Goal: Information Seeking & Learning: Learn about a topic

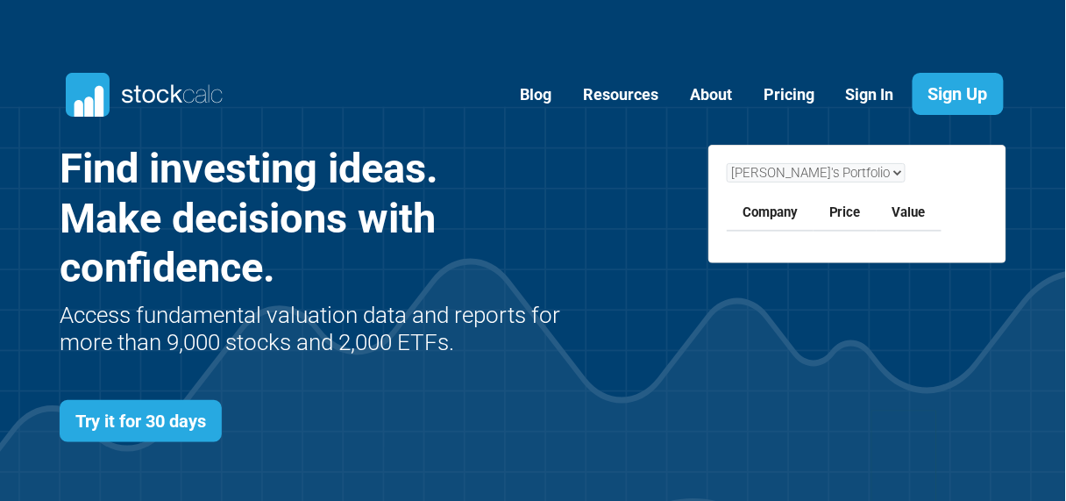
click at [858, 93] on link "Sign In" at bounding box center [870, 95] width 75 height 43
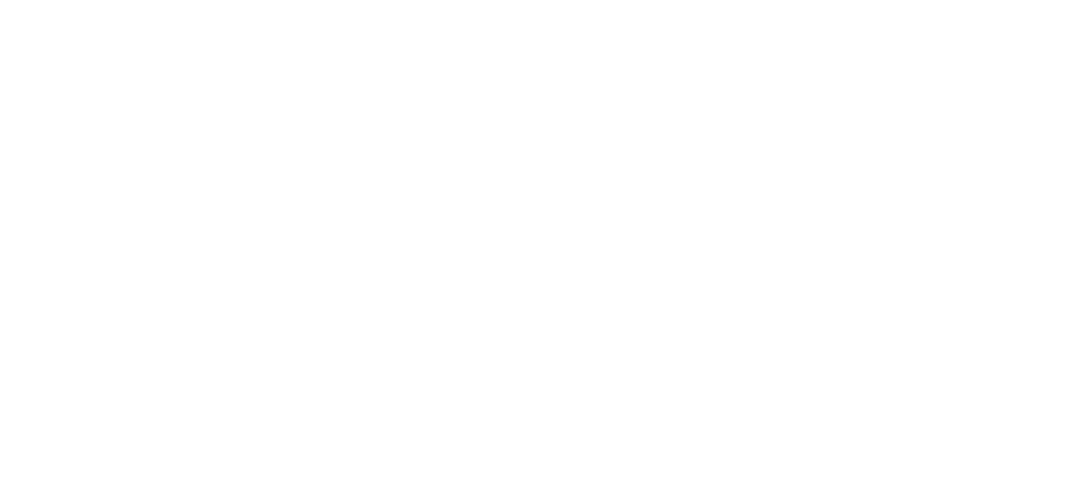
click at [0, 0] on html at bounding box center [0, 0] width 0 height 0
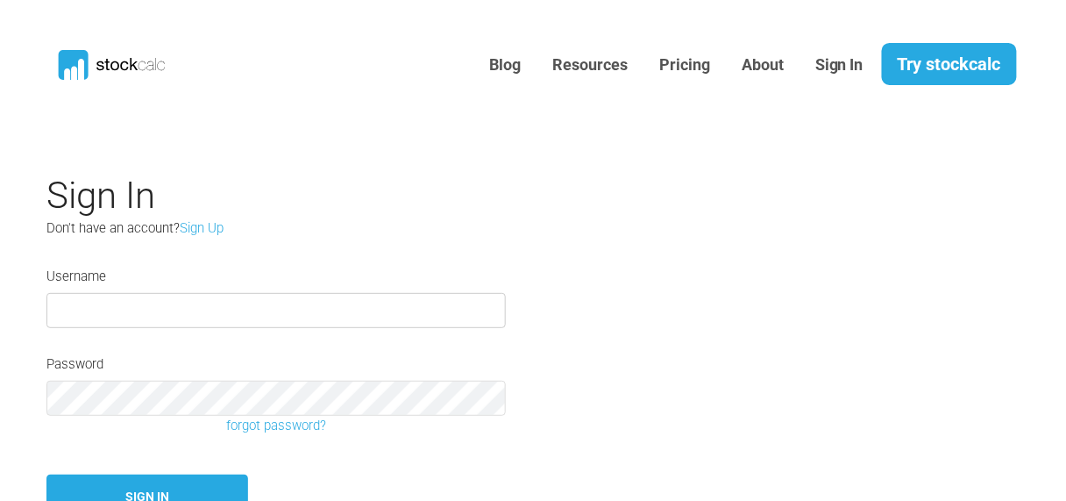
click at [232, 309] on input "text" at bounding box center [275, 310] width 459 height 35
type input "[GEOGRAPHIC_DATA]"
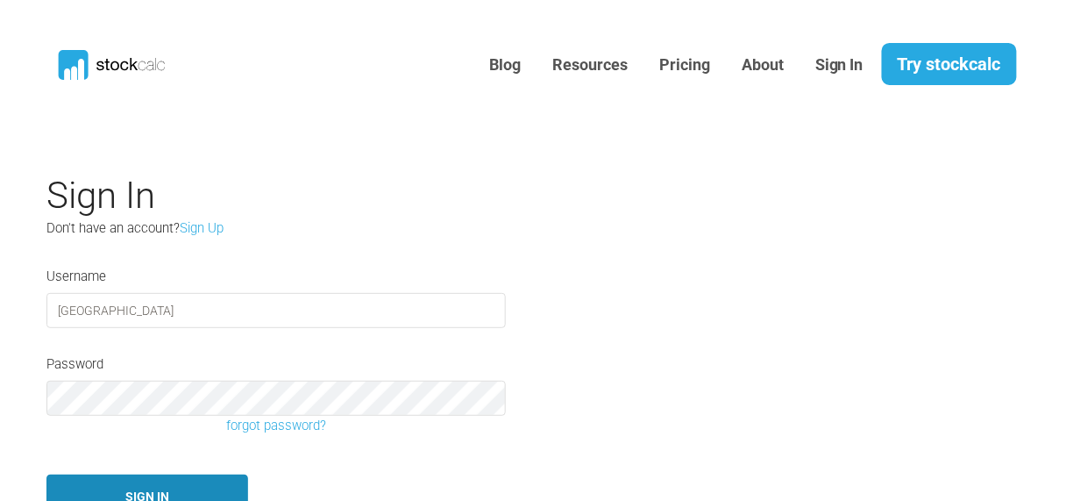
click at [125, 487] on button "Sign In" at bounding box center [147, 496] width 202 height 45
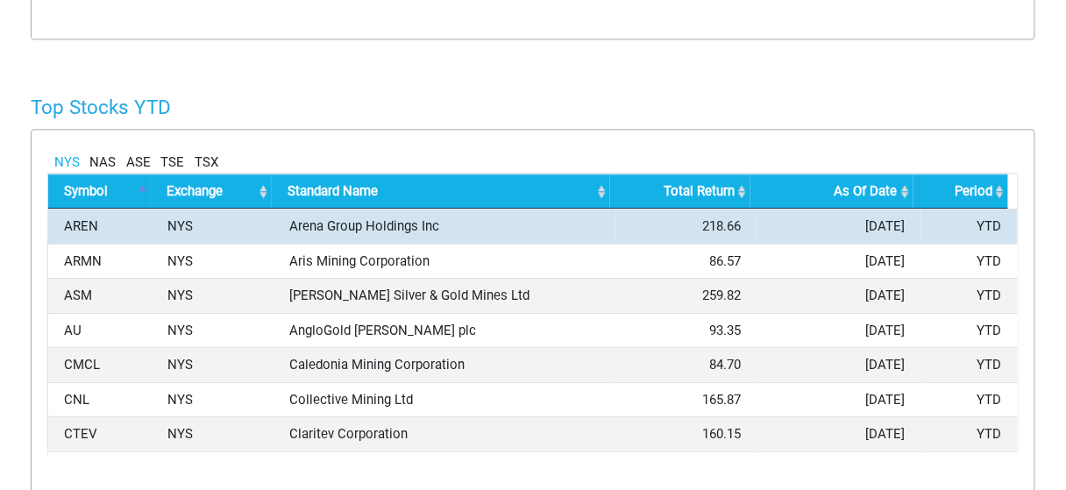
scroll to position [293, 381]
click at [347, 230] on td "Arena Group Holdings Inc" at bounding box center [444, 226] width 341 height 35
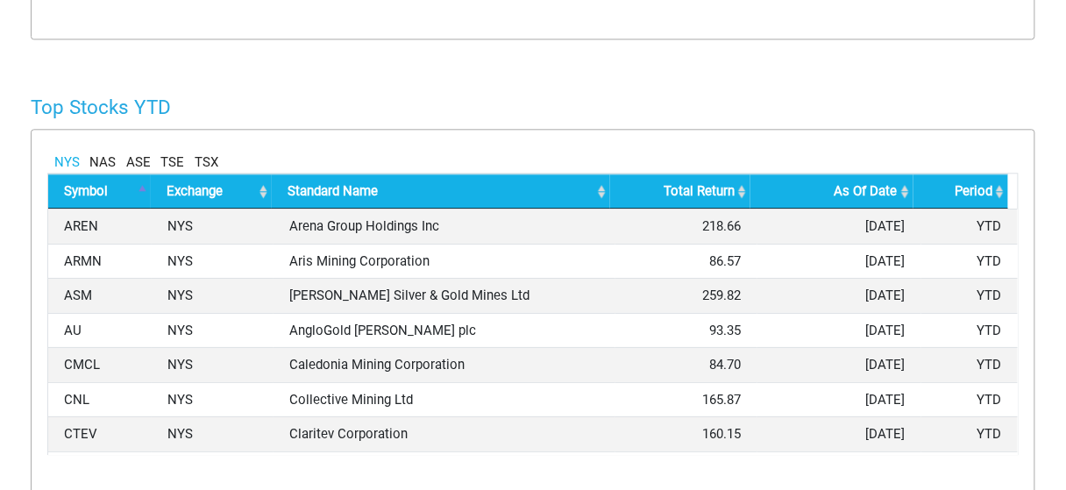
click at [738, 184] on th "Total Return" at bounding box center [680, 192] width 141 height 36
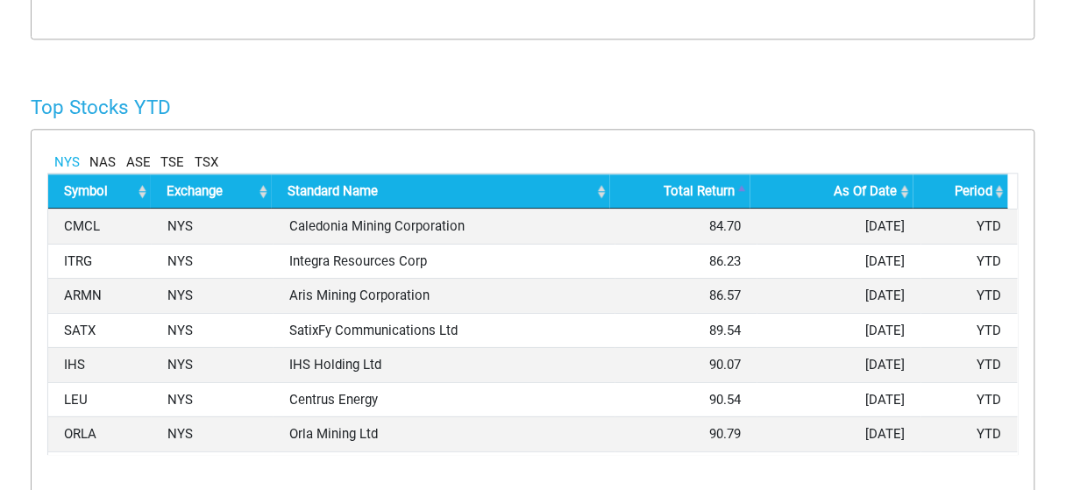
click at [738, 185] on th "Total Return" at bounding box center [680, 192] width 141 height 36
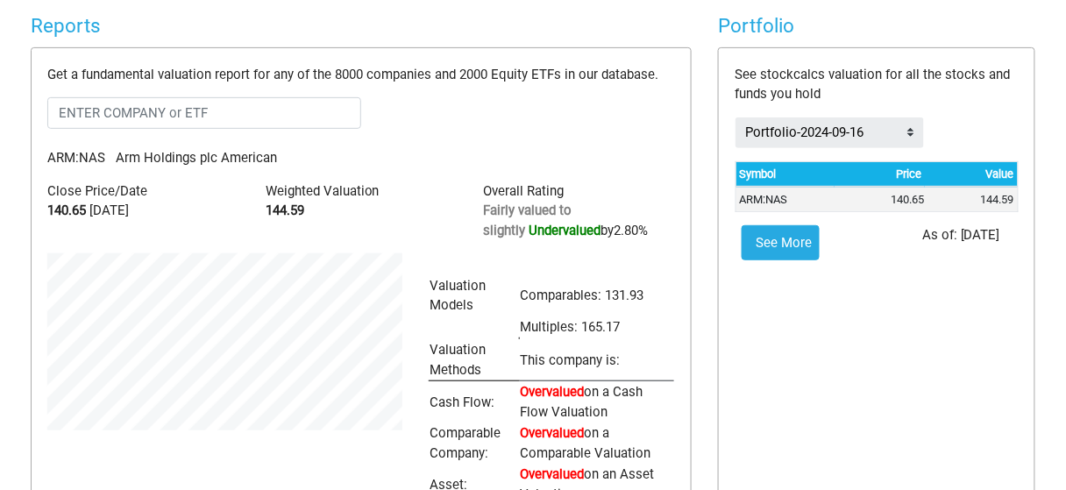
scroll to position [0, 0]
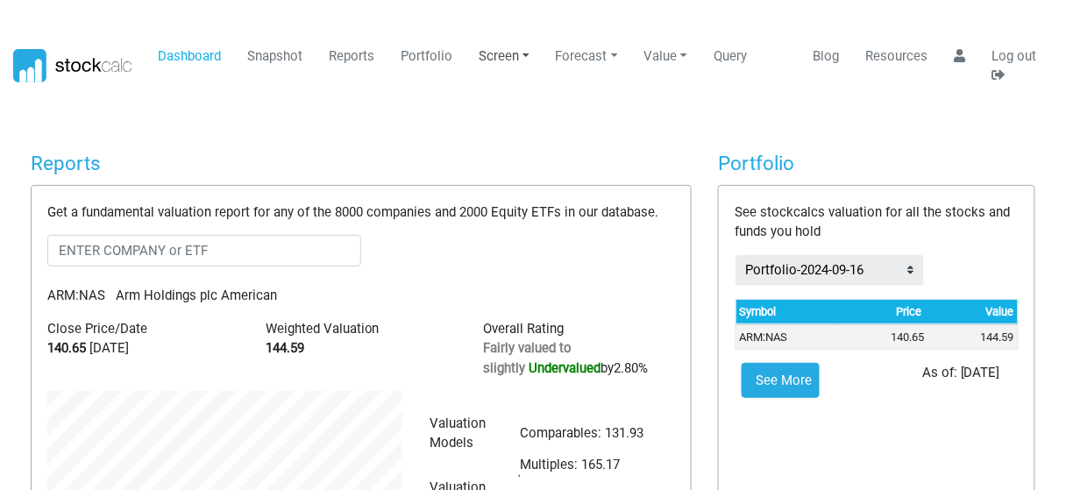
click at [506, 53] on link "Screen" at bounding box center [505, 55] width 64 height 33
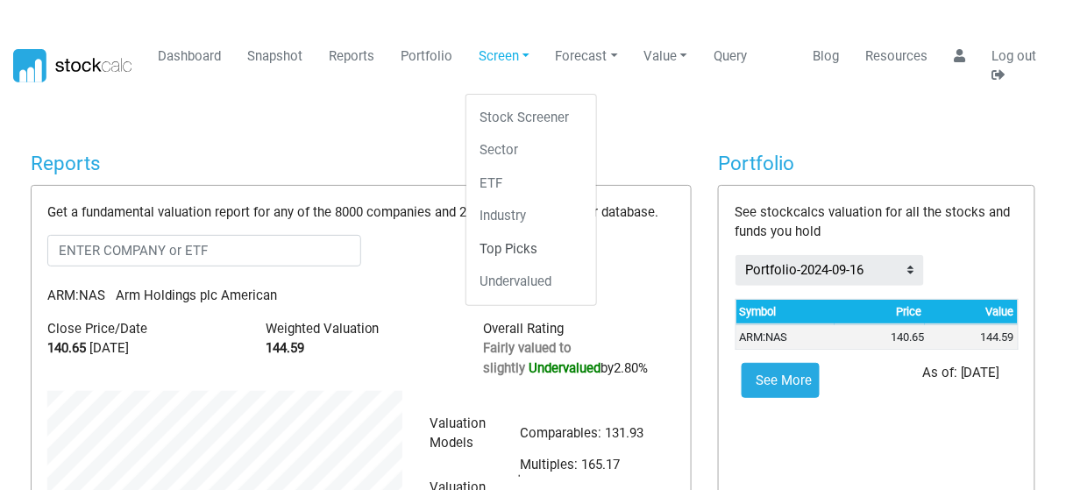
click at [522, 249] on link "Top Picks" at bounding box center [531, 248] width 117 height 33
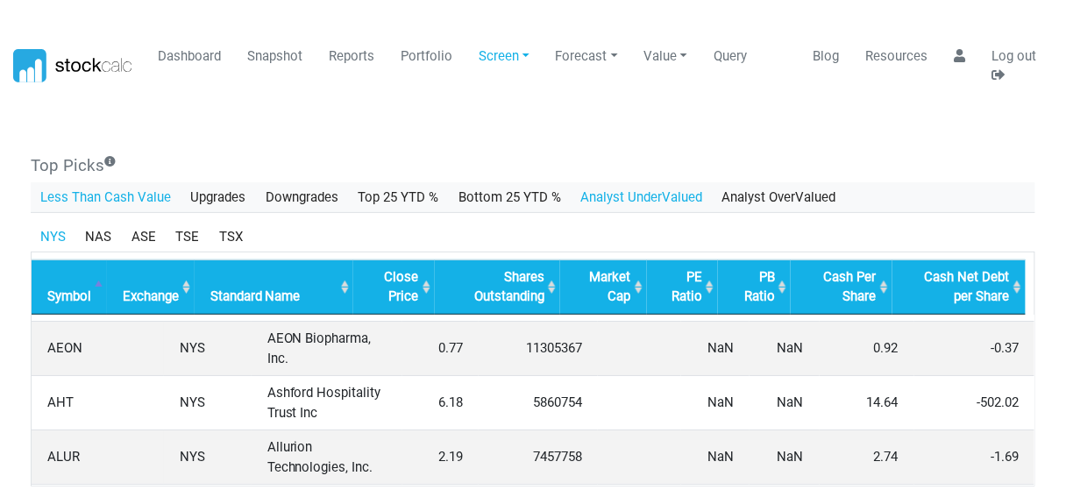
click at [631, 193] on link "Analyst UnderValued" at bounding box center [642, 197] width 142 height 30
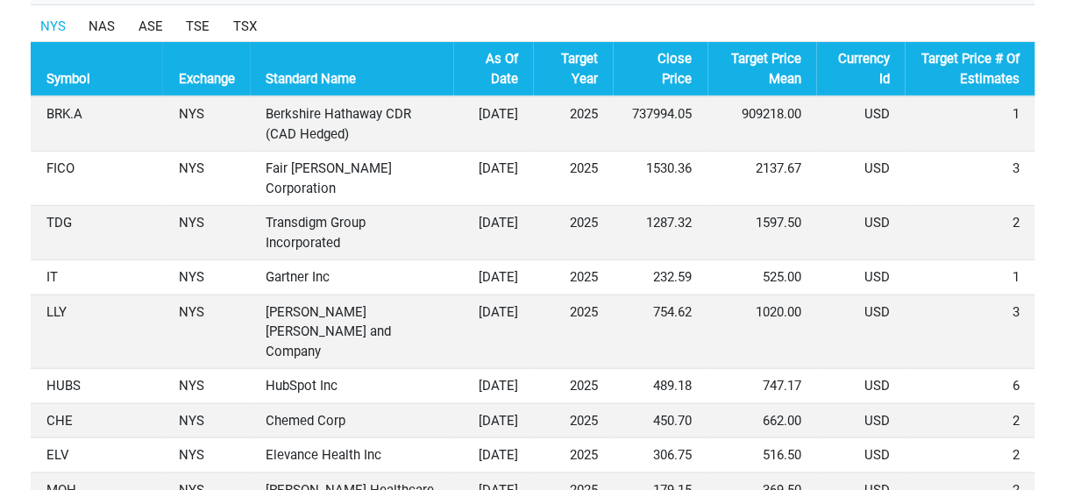
scroll to position [205, 0]
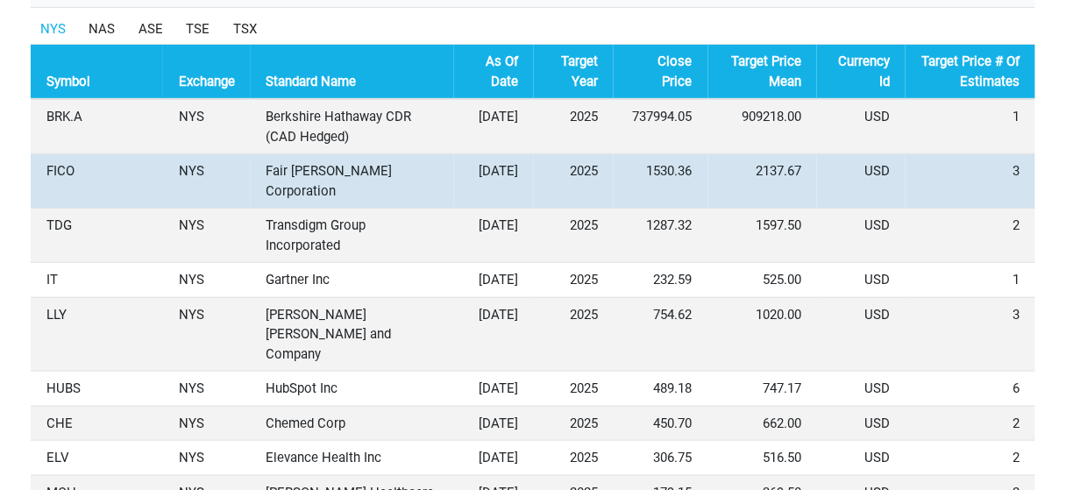
click at [618, 163] on td "1530.36" at bounding box center [661, 181] width 94 height 54
